Goal: Navigation & Orientation: Find specific page/section

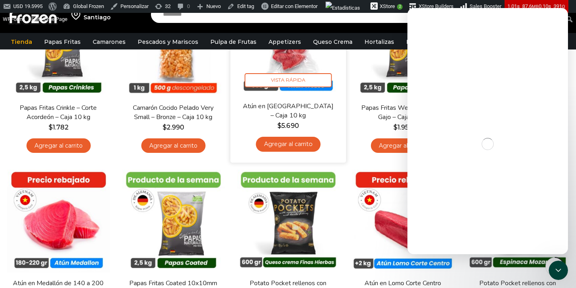
scroll to position [147, 0]
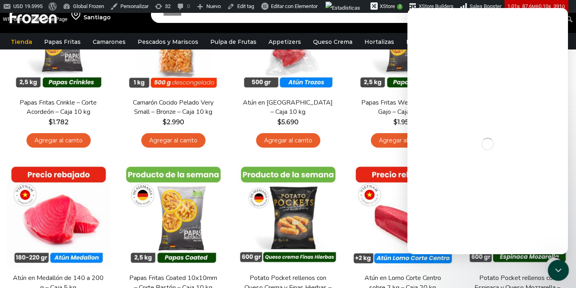
click at [554, 270] on icon "Cerrar Intercom Messenger" at bounding box center [558, 269] width 10 height 10
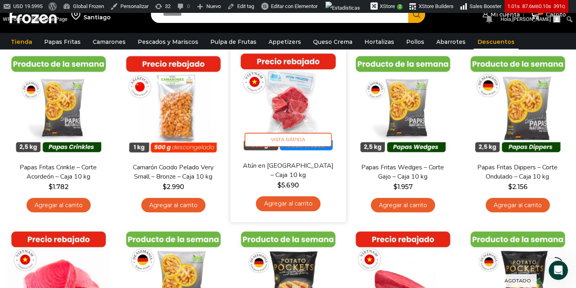
scroll to position [75, 0]
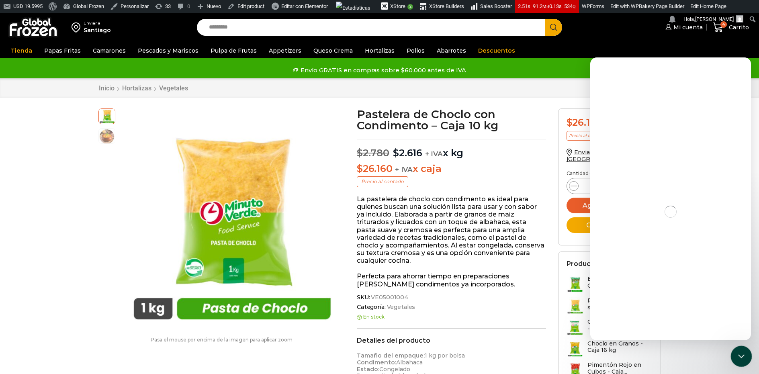
click at [743, 352] on icon "Cerrar Intercom Messenger" at bounding box center [740, 355] width 10 height 10
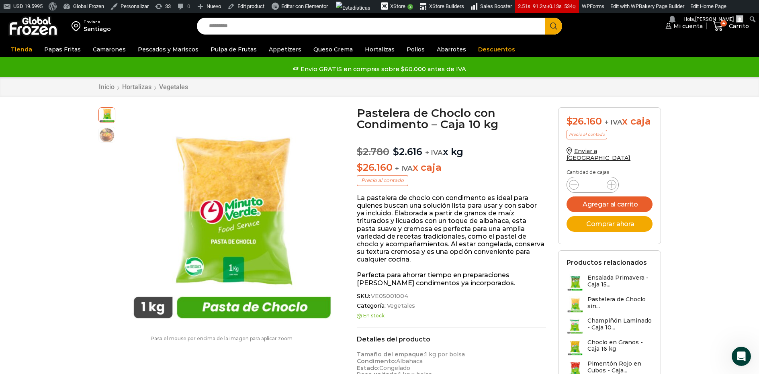
scroll to position [2, 0]
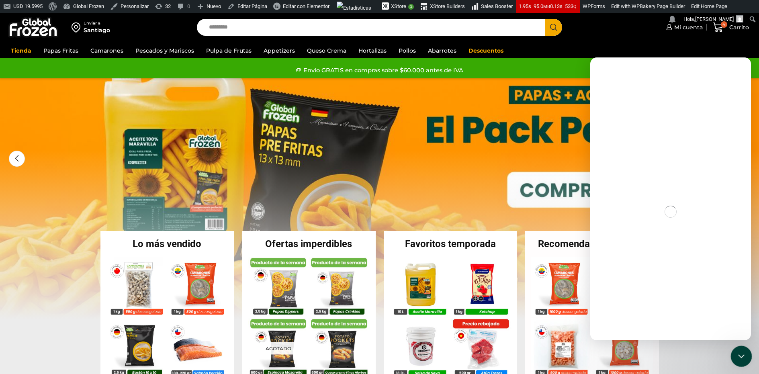
click at [742, 360] on div "Cerrar Intercom Messenger" at bounding box center [739, 354] width 19 height 19
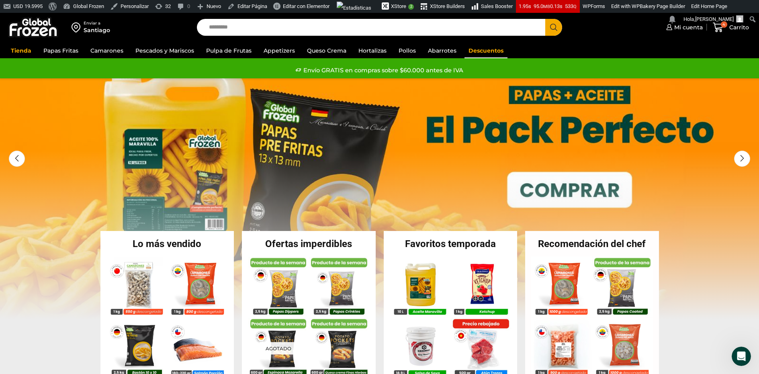
click at [471, 46] on link "Descuentos" at bounding box center [485, 50] width 43 height 15
